Goal: Task Accomplishment & Management: Use online tool/utility

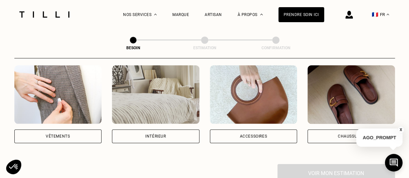
scroll to position [129, 0]
click at [73, 130] on div "Vêtements" at bounding box center [58, 137] width 88 height 14
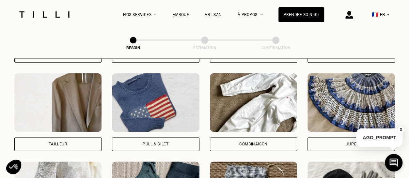
scroll to position [413, 0]
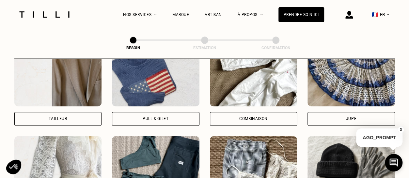
click at [181, 117] on div "Pull & gilet" at bounding box center [156, 119] width 88 height 14
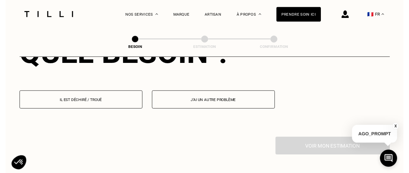
scroll to position [633, 0]
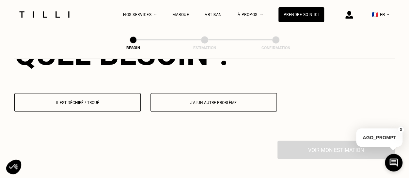
click at [125, 106] on button "Il est déchiré / troué" at bounding box center [77, 102] width 126 height 19
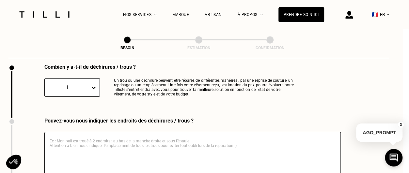
scroll to position [704, 6]
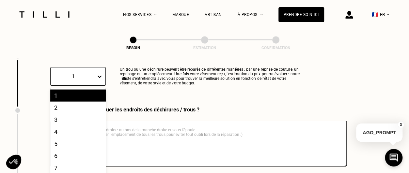
click at [93, 86] on div "10 results available. Use Up and Down to choose options, press Enter to select …" at bounding box center [78, 76] width 56 height 19
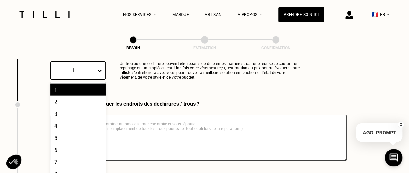
scroll to position [727, 0]
click at [88, 96] on div "2" at bounding box center [78, 102] width 56 height 12
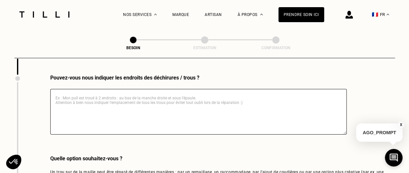
scroll to position [757, 0]
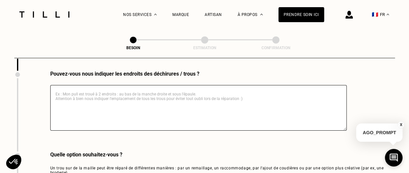
click at [174, 94] on textarea at bounding box center [198, 108] width 296 height 46
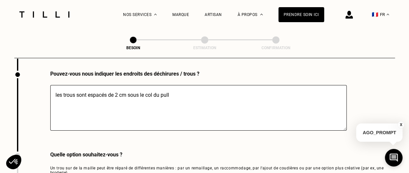
type textarea "les trous sont espacés de 2 cm sous le col du pull"
click at [173, 140] on div "Pouvez-vous nous indiquer les endroits des déchirures / trous ? les trous sont …" at bounding box center [180, 111] width 332 height 81
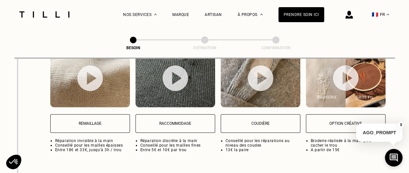
scroll to position [891, 0]
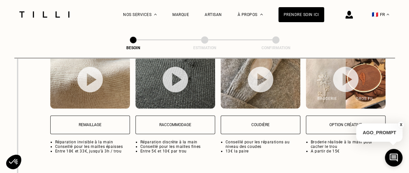
click at [106, 123] on p "Remaillage" at bounding box center [90, 125] width 72 height 5
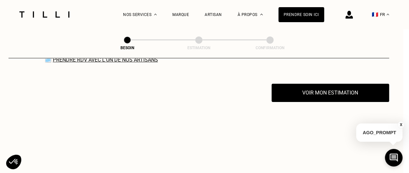
scroll to position [1041, 6]
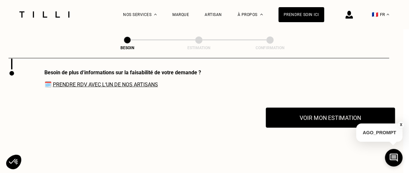
click at [291, 110] on button "Voir mon estimation" at bounding box center [330, 118] width 129 height 20
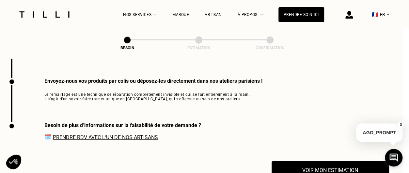
scroll to position [985, 6]
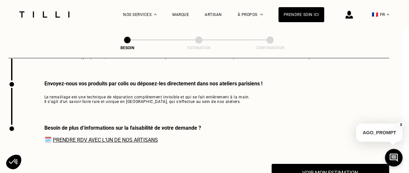
click at [140, 139] on link "Prendre RDV avec l‘un de nos artisans" at bounding box center [105, 140] width 105 height 6
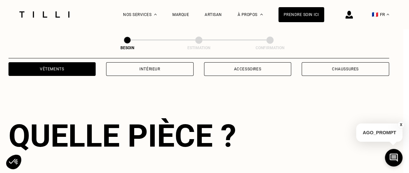
scroll to position [196, 6]
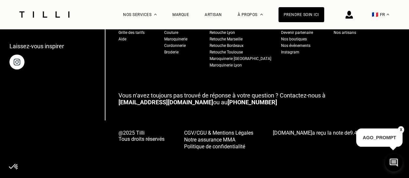
scroll to position [2777, 0]
